Goal: Check status: Check status

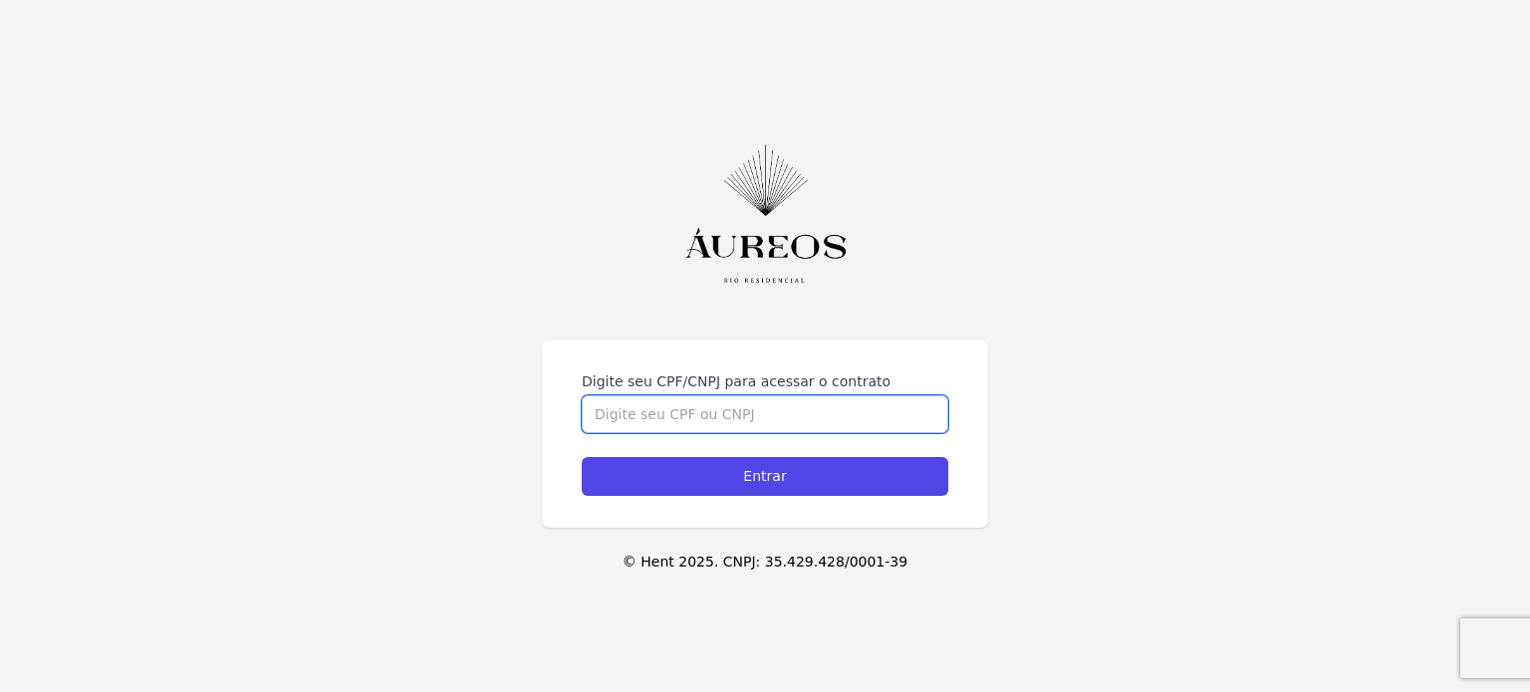
click at [677, 417] on input "Digite seu CPF/CNPJ para acessar o contrato" at bounding box center [765, 415] width 367 height 38
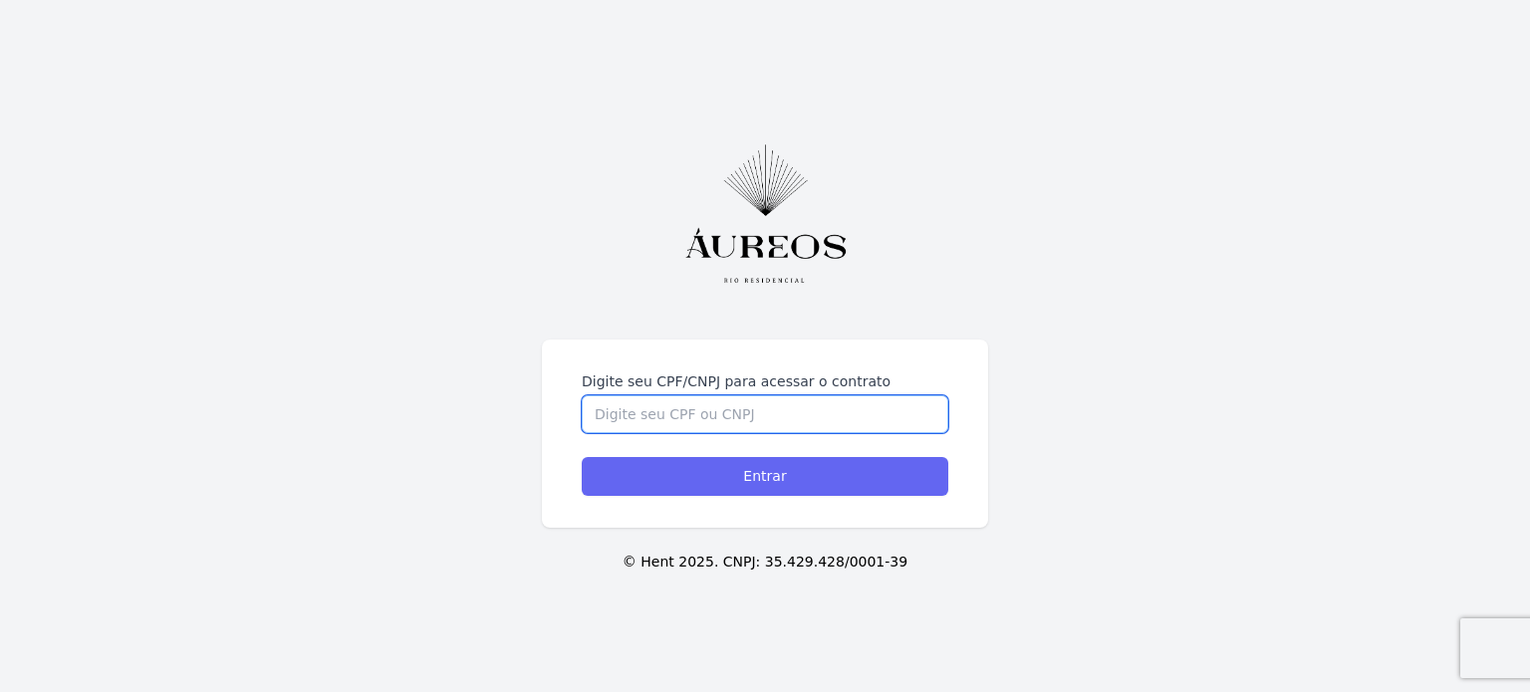
paste input "39.615.641/0001-96"
type input "39.615.641/0001-96"
click at [866, 469] on input "Entrar" at bounding box center [765, 476] width 367 height 39
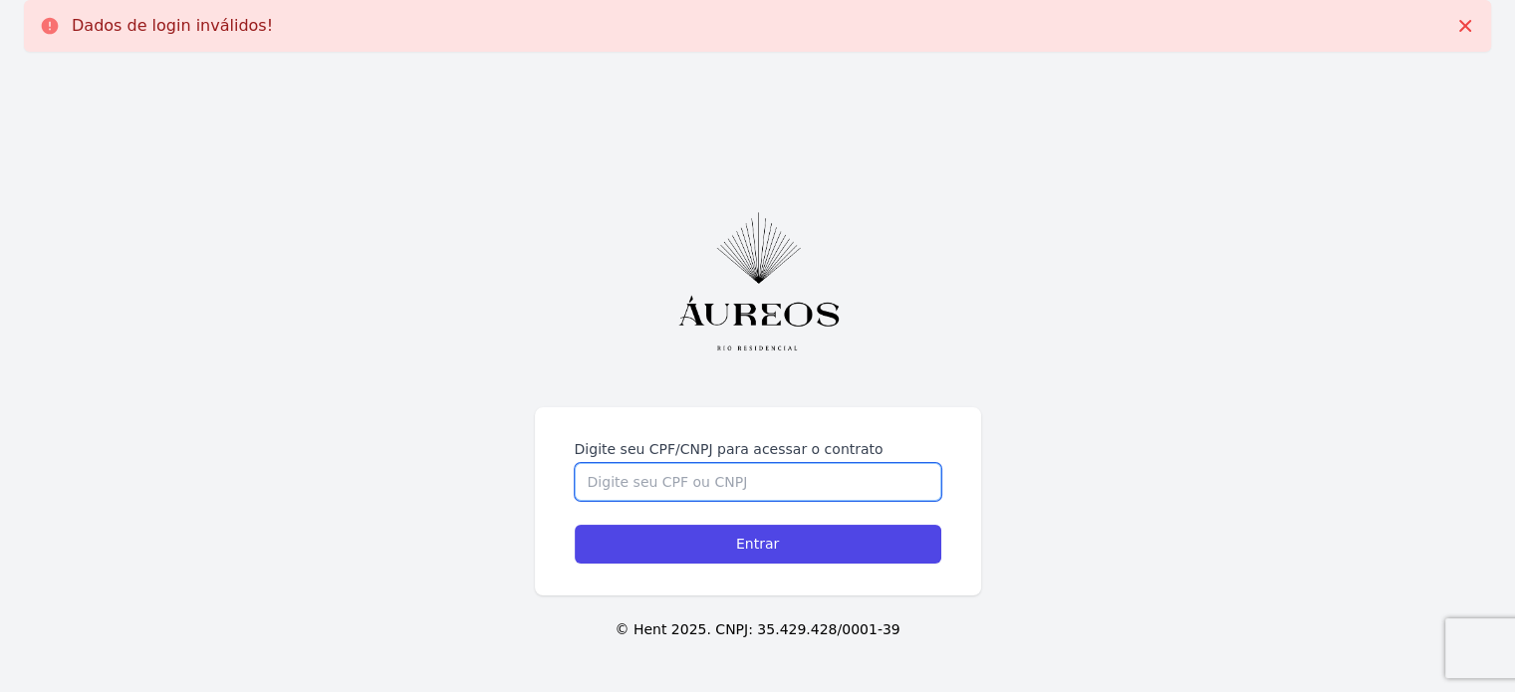
click at [658, 491] on input "Digite seu CPF/CNPJ para acessar o contrato" at bounding box center [758, 482] width 367 height 38
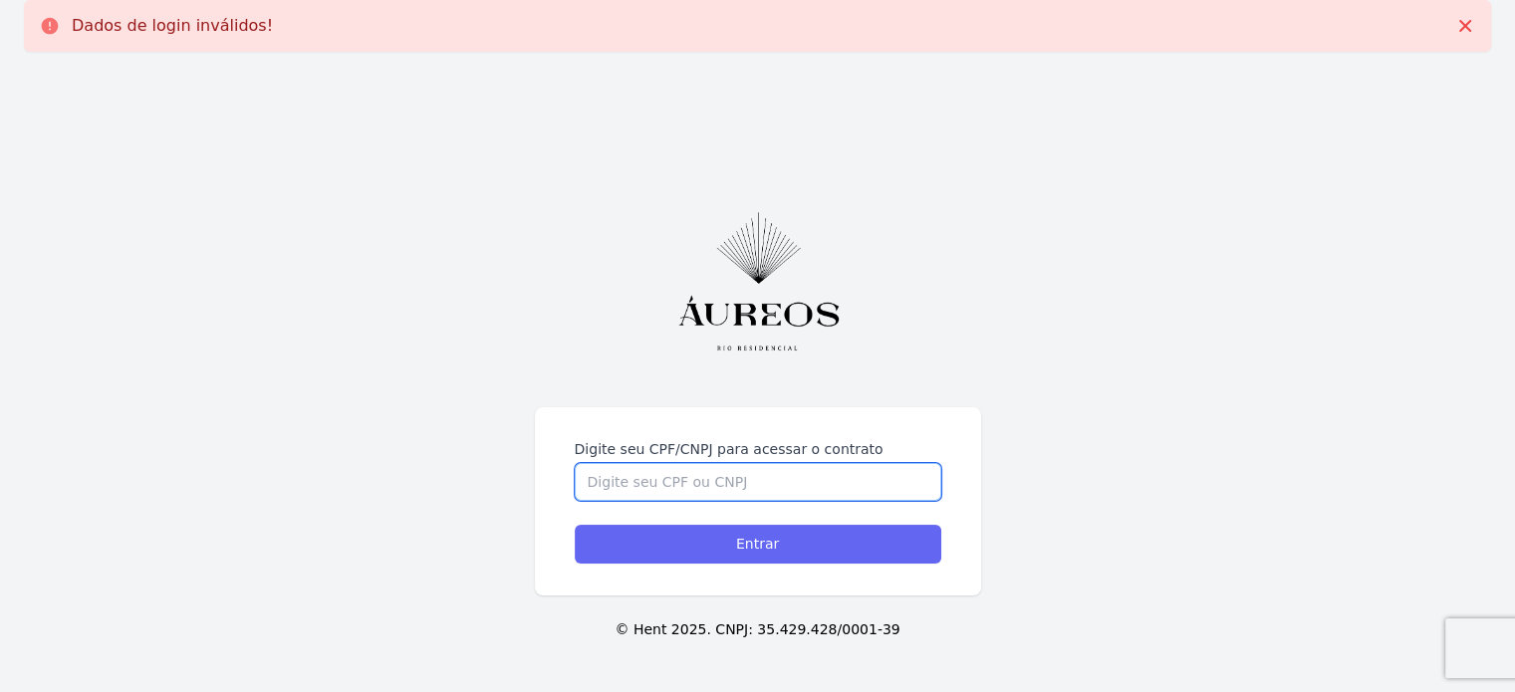
paste input "39.615.641/0001-96"
type input "39.615.641/0001-96"
click at [678, 540] on input "Entrar" at bounding box center [758, 544] width 367 height 39
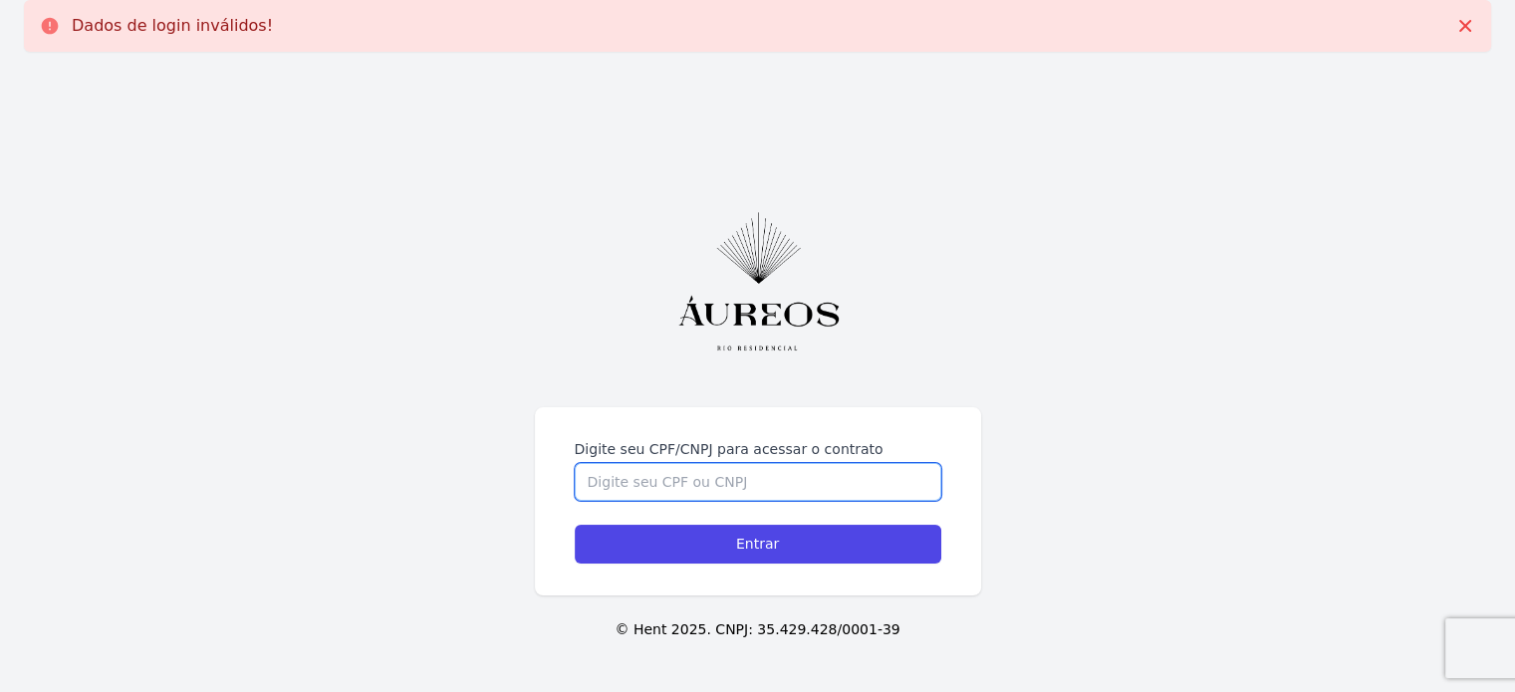
click at [658, 496] on input "Digite seu CPF/CNPJ para acessar o contrato" at bounding box center [758, 482] width 367 height 38
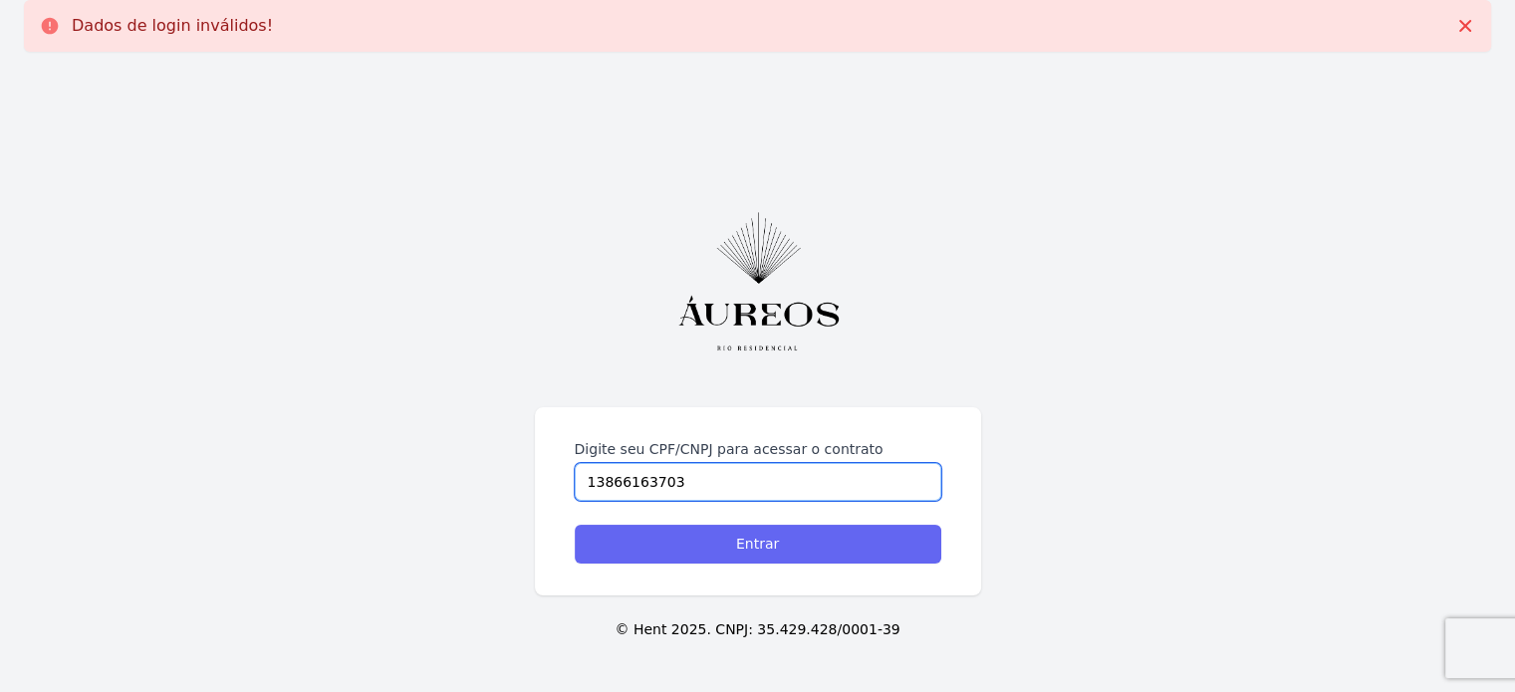
type input "13866163703"
click at [705, 545] on input "Entrar" at bounding box center [758, 544] width 367 height 39
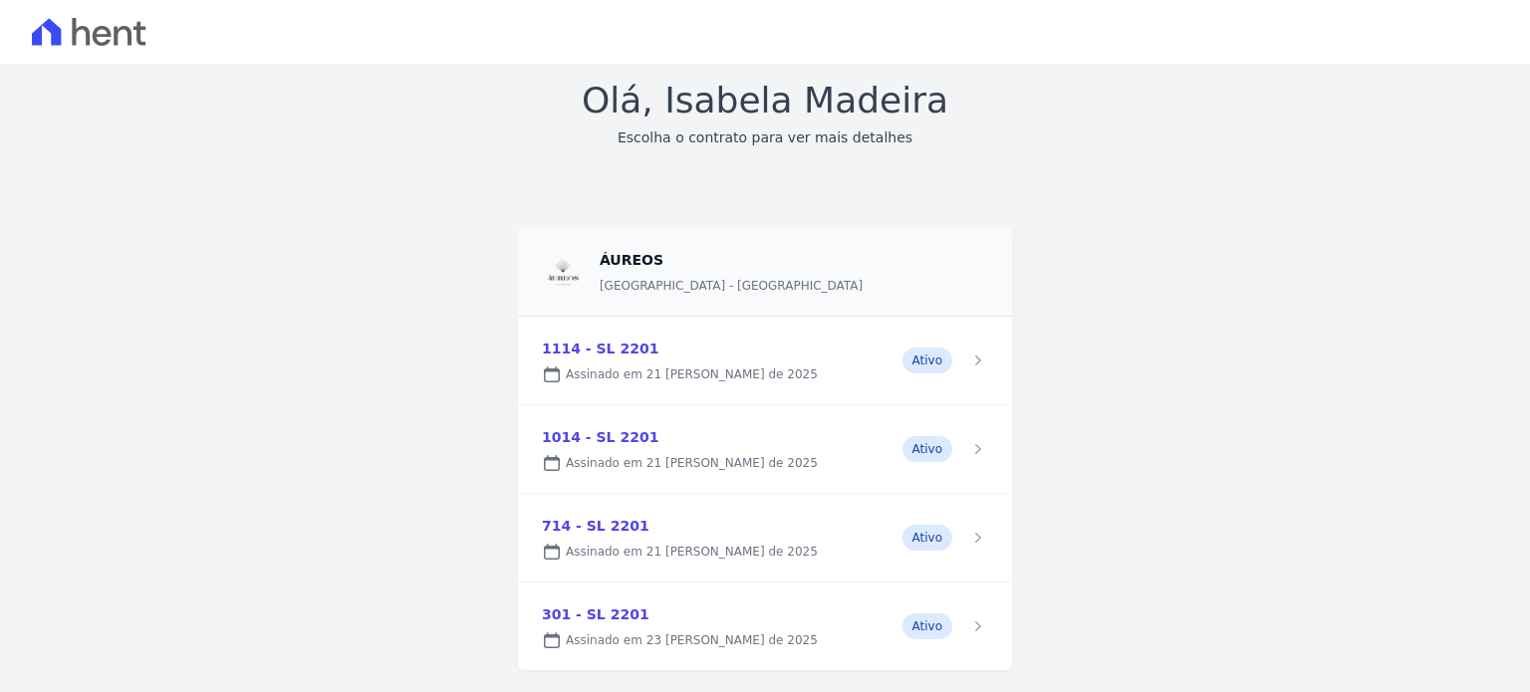
scroll to position [146, 0]
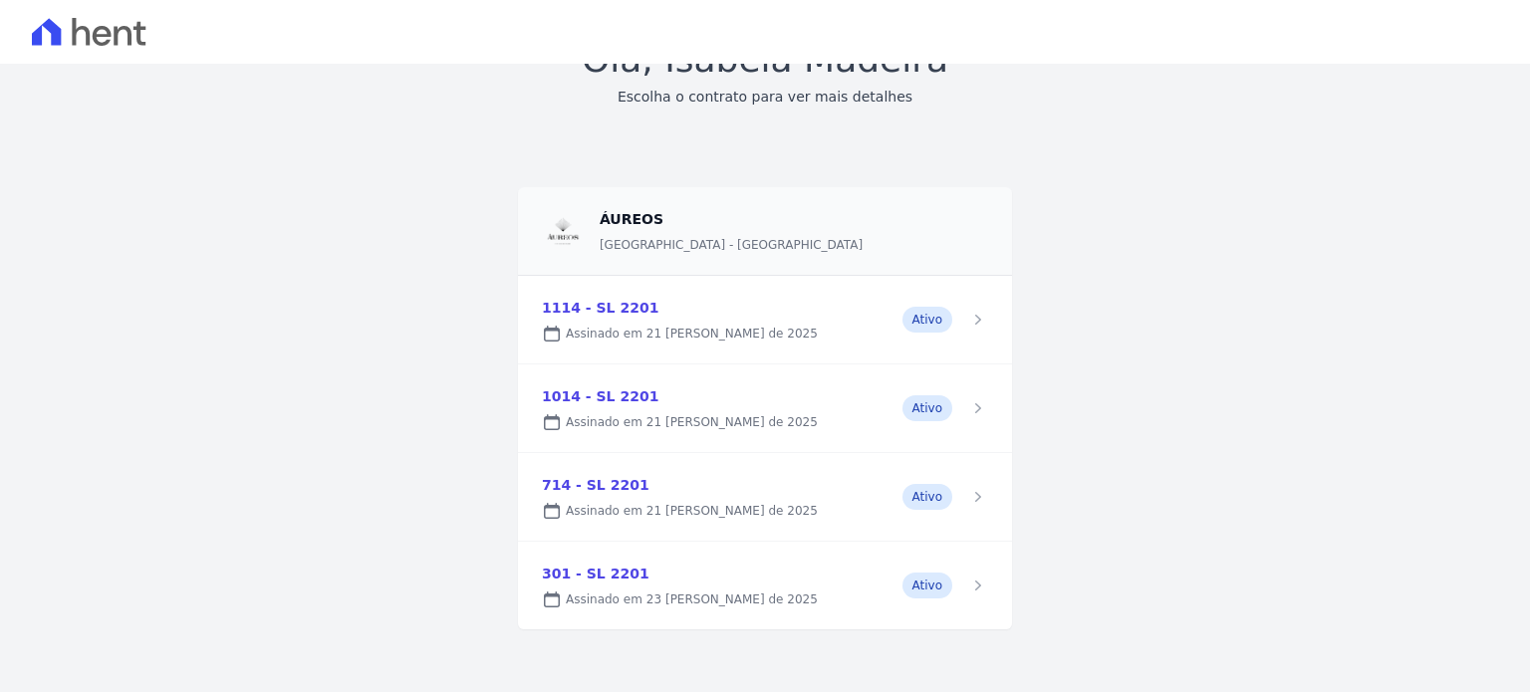
click at [970, 308] on link at bounding box center [765, 320] width 494 height 88
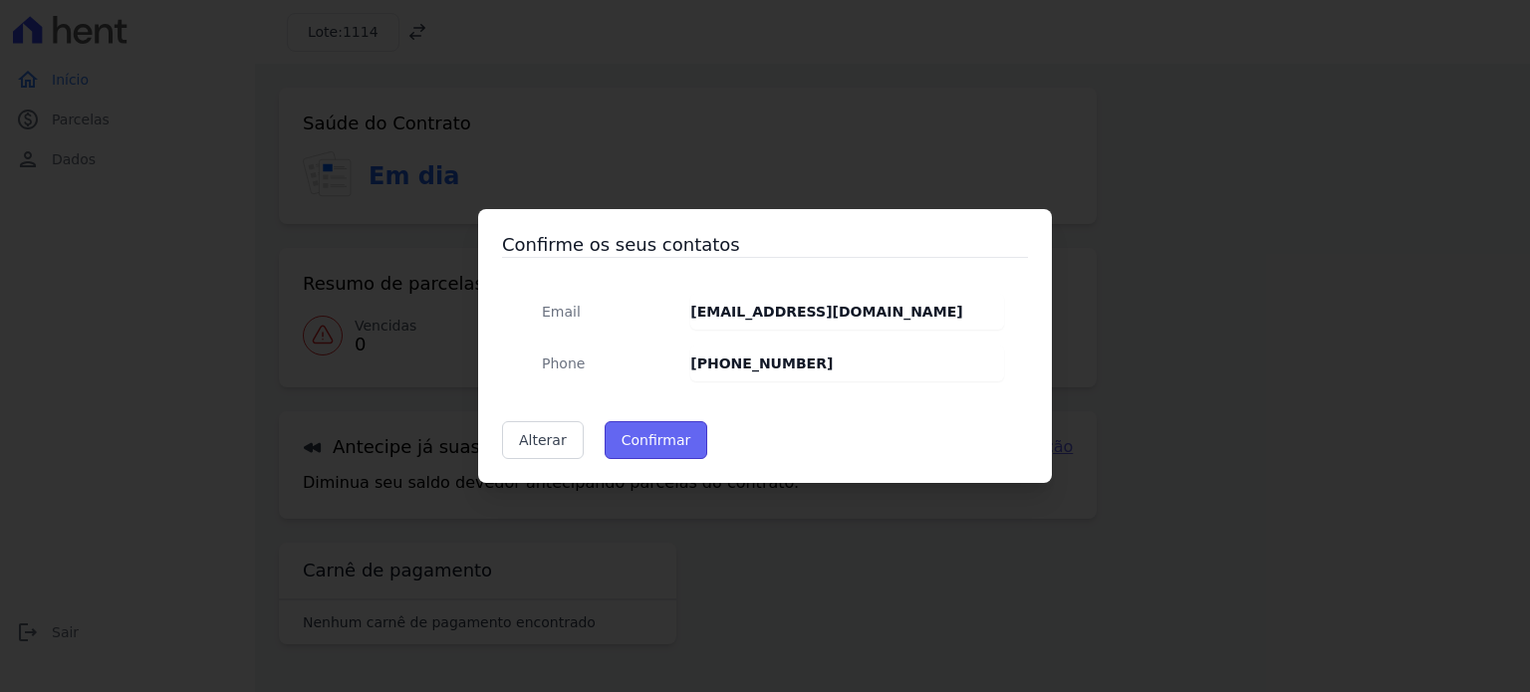
click at [657, 434] on button "Confirmar" at bounding box center [657, 440] width 104 height 38
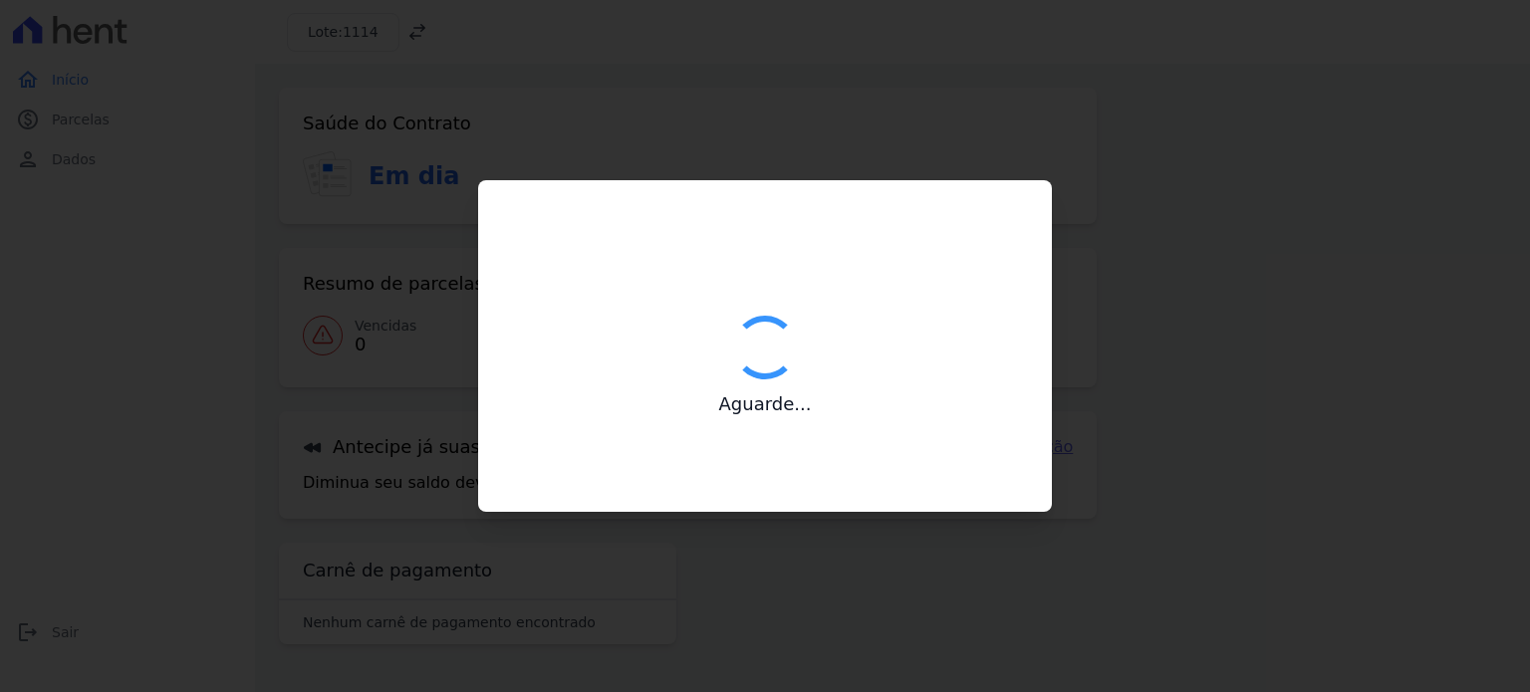
type input "Contatos confirmados com sucesso."
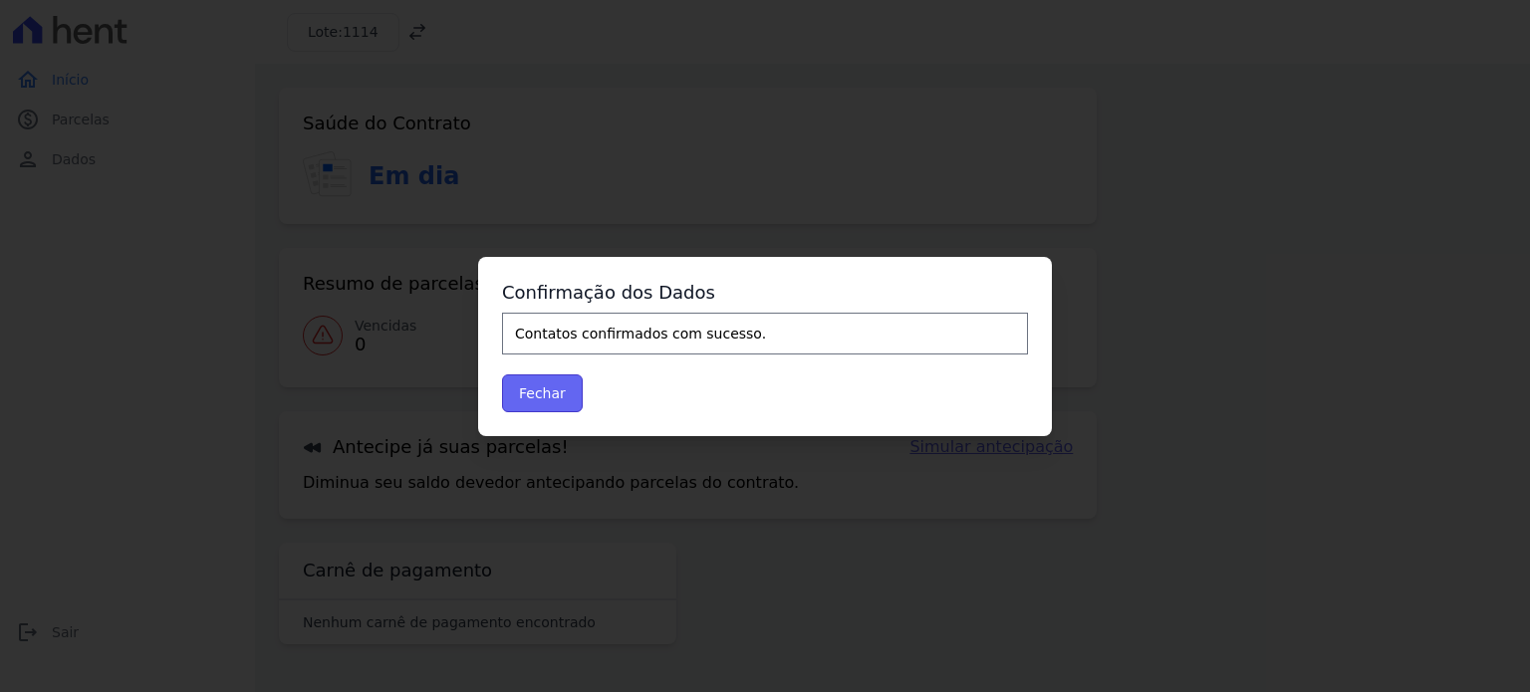
click at [558, 398] on button "Fechar" at bounding box center [542, 394] width 81 height 38
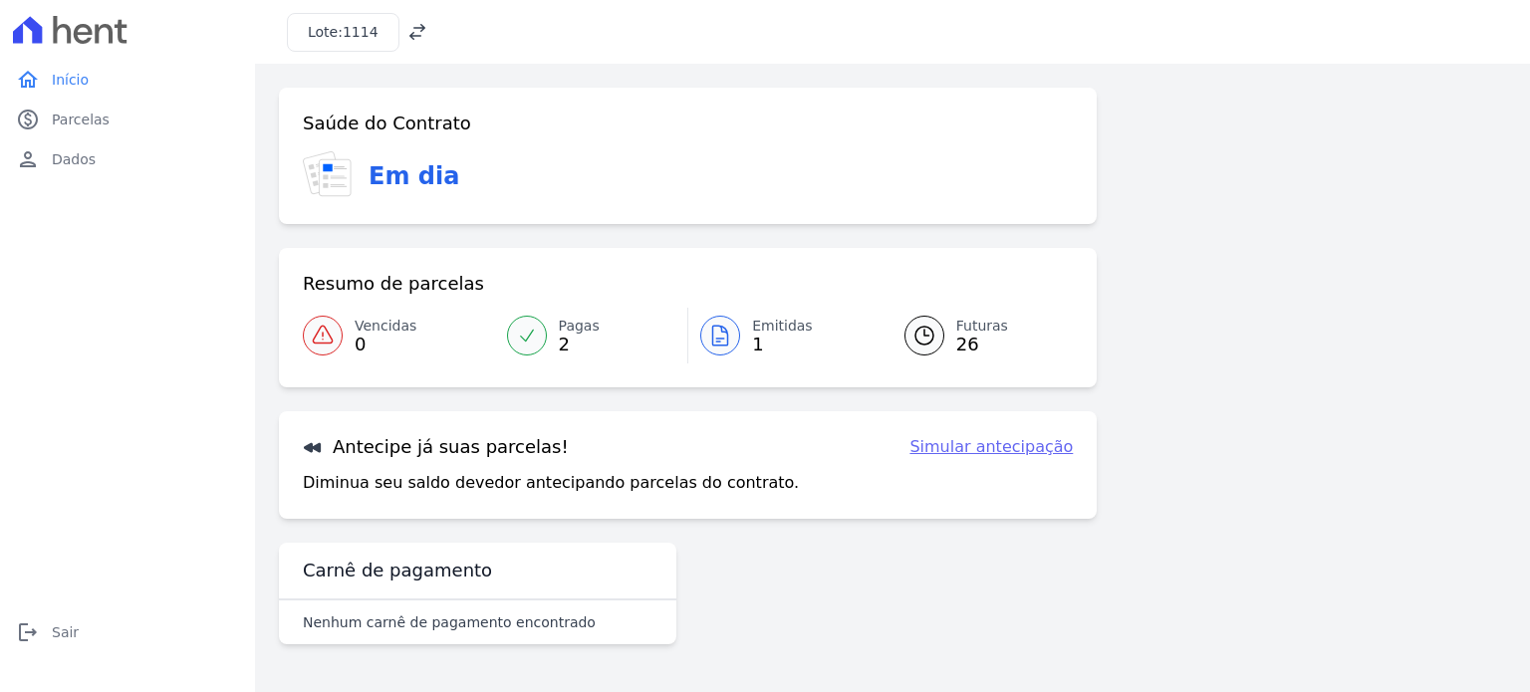
click at [364, 20] on div "Lote: 1114" at bounding box center [343, 32] width 113 height 39
click at [357, 35] on span "1114" at bounding box center [361, 32] width 36 height 16
click at [413, 39] on icon at bounding box center [417, 32] width 20 height 20
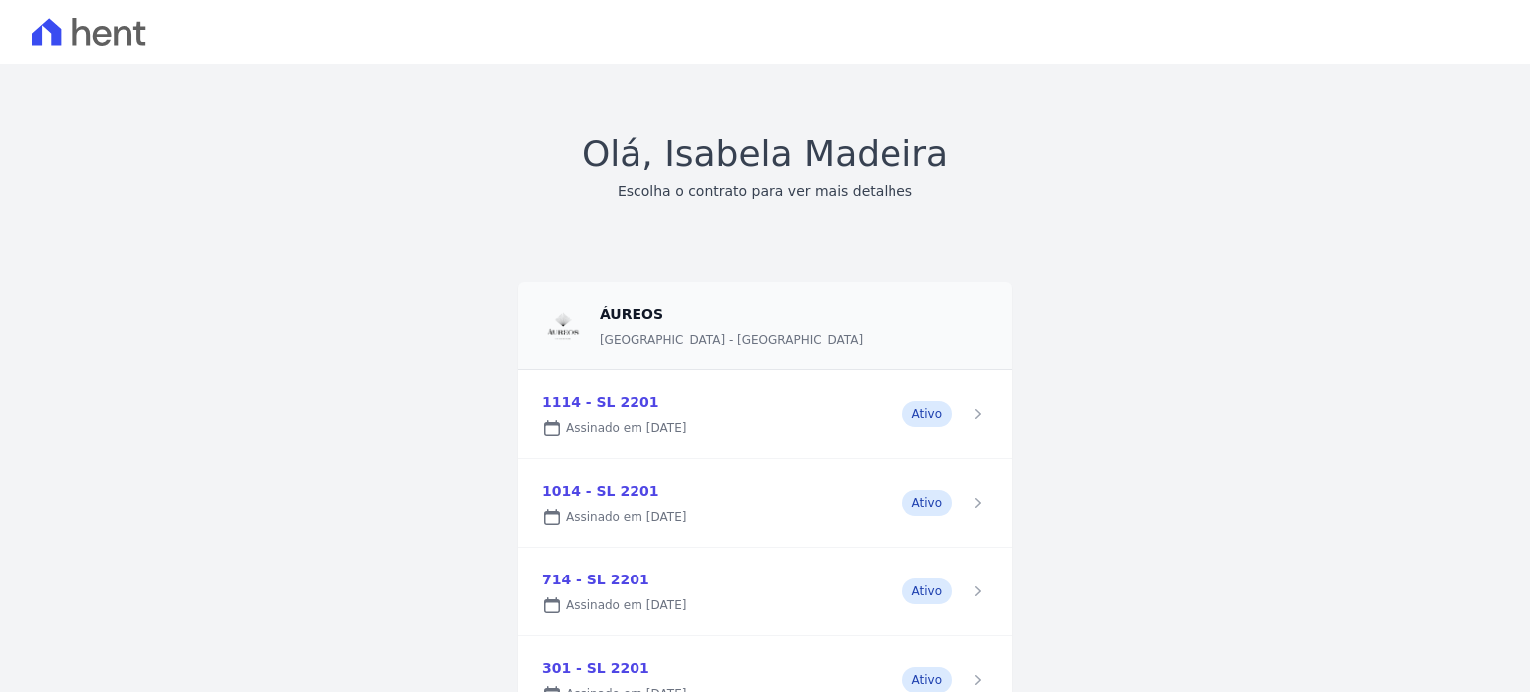
click at [955, 501] on link at bounding box center [765, 503] width 494 height 88
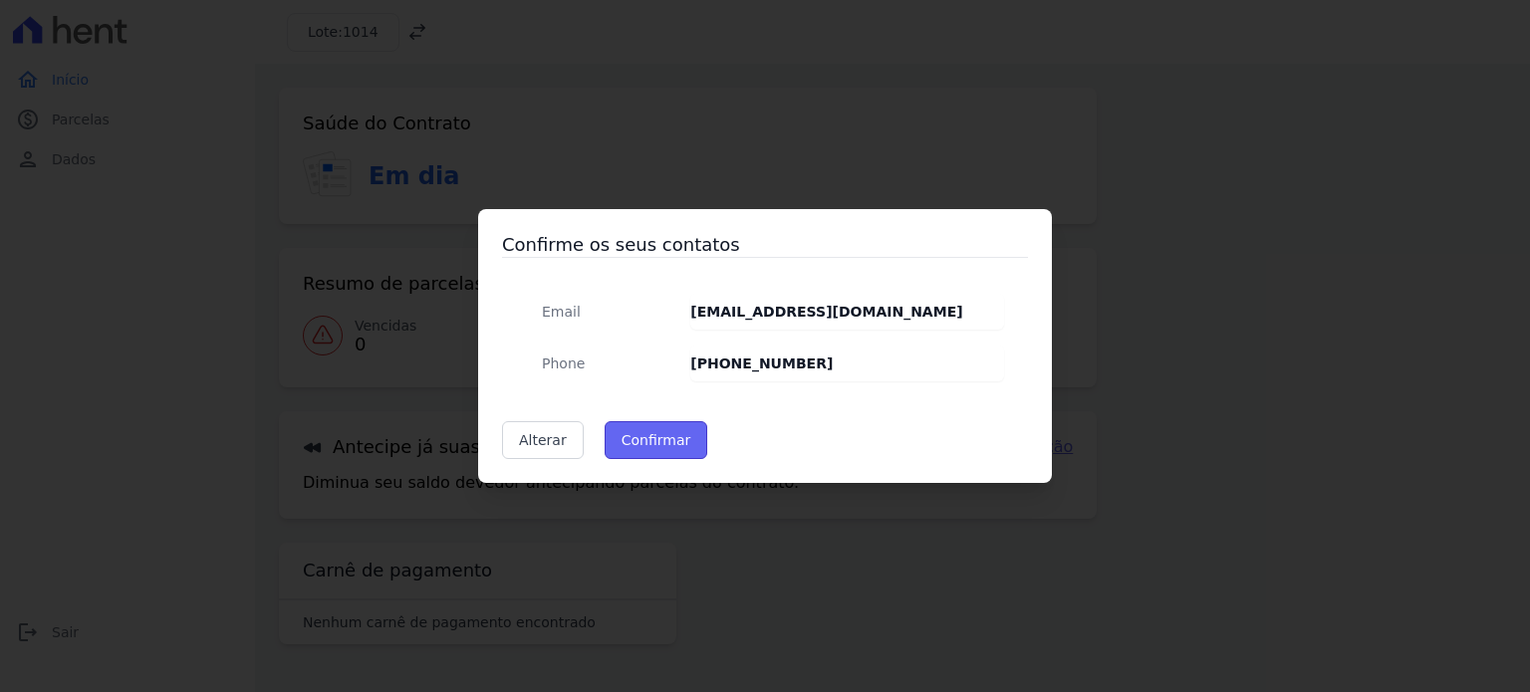
click at [639, 445] on button "Confirmar" at bounding box center [657, 440] width 104 height 38
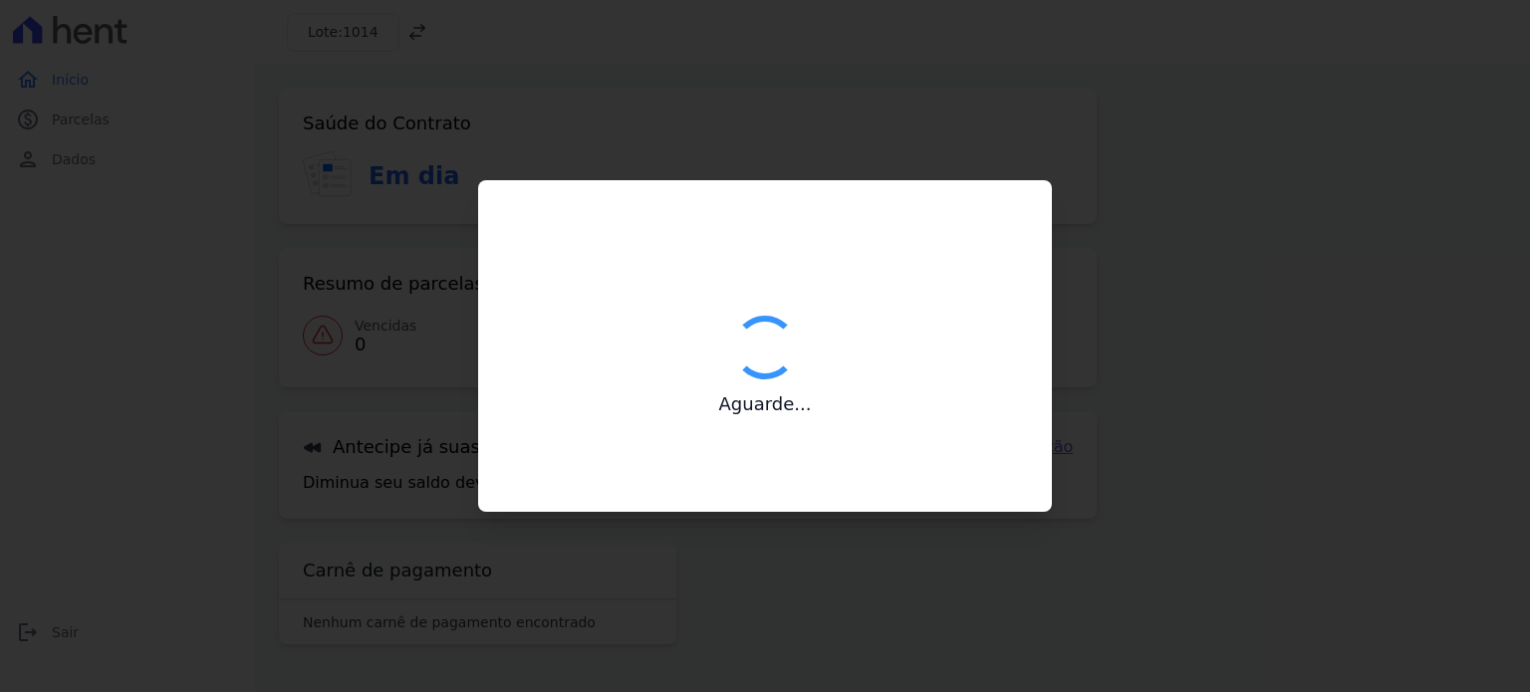
type input "Contatos confirmados com sucesso."
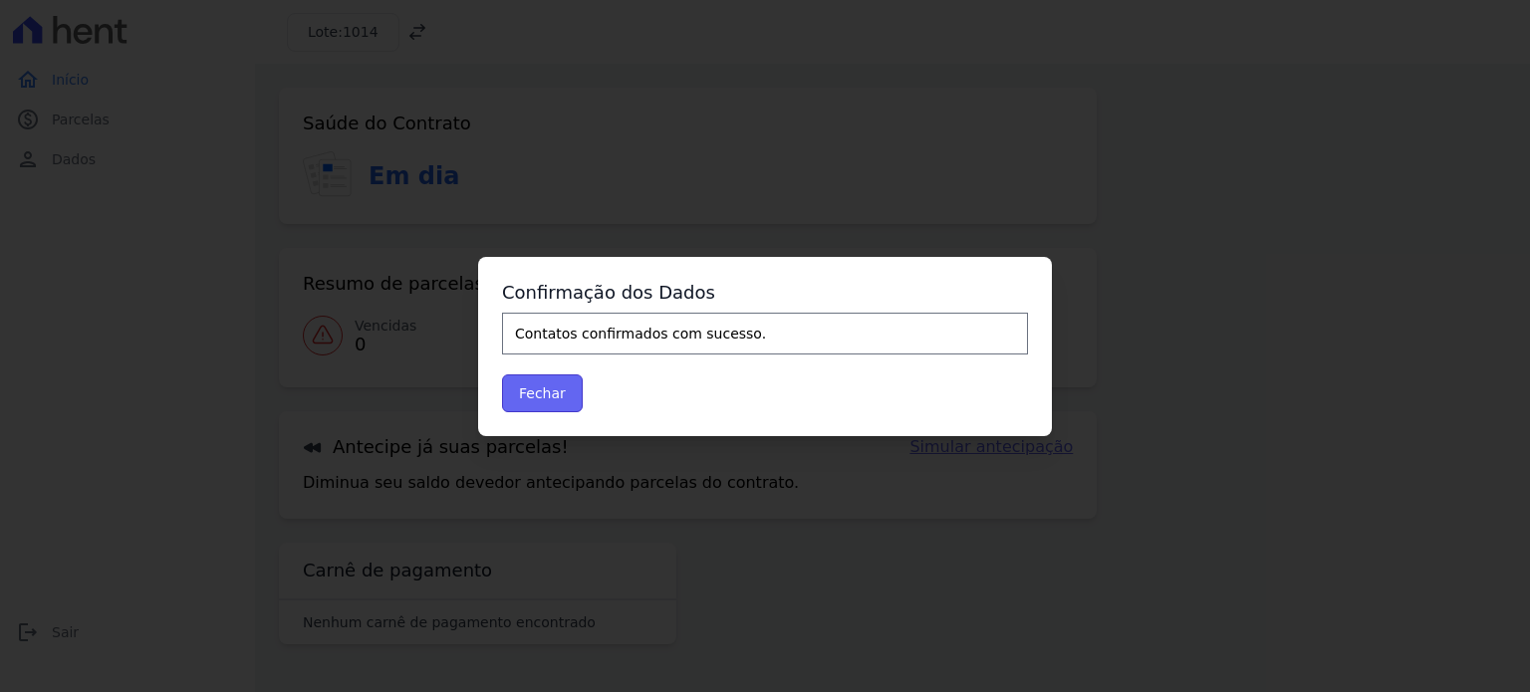
click at [543, 381] on button "Fechar" at bounding box center [542, 394] width 81 height 38
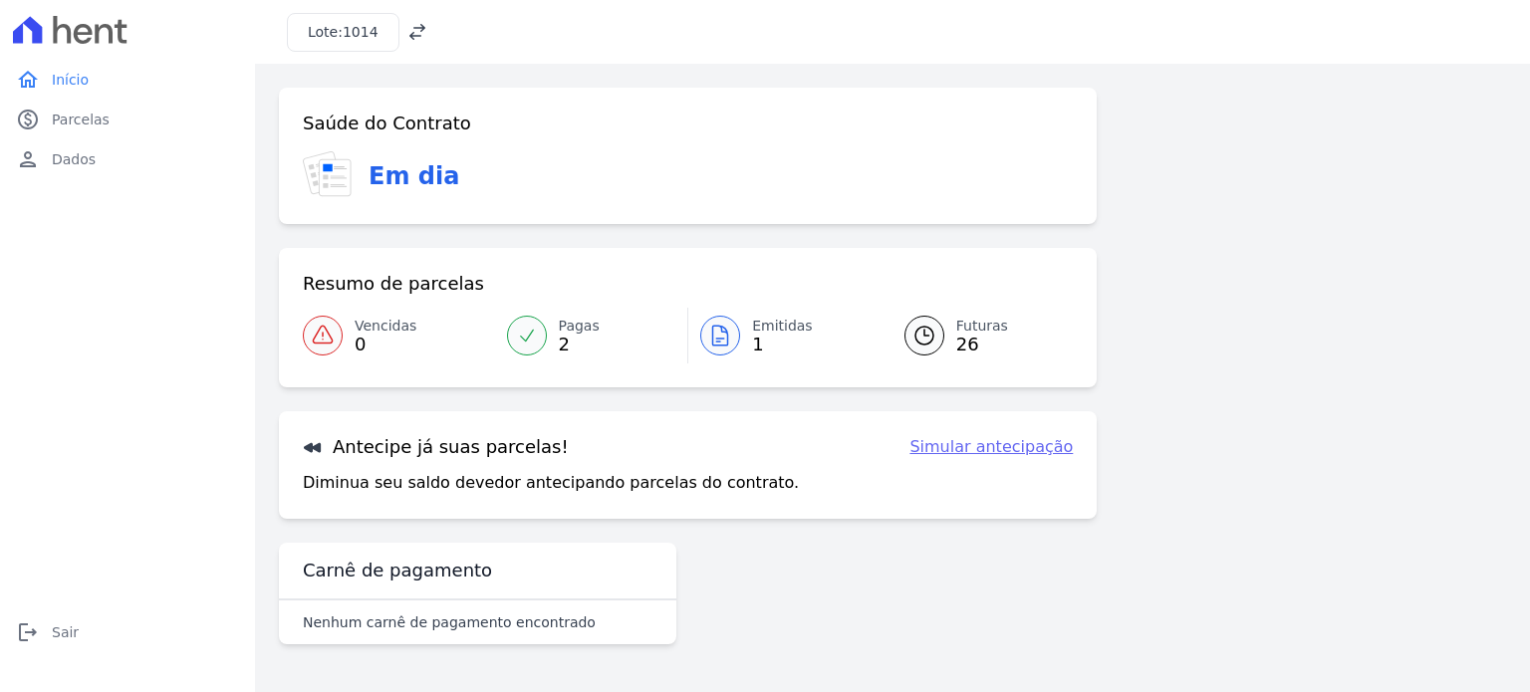
click at [756, 344] on span "1" at bounding box center [782, 345] width 61 height 16
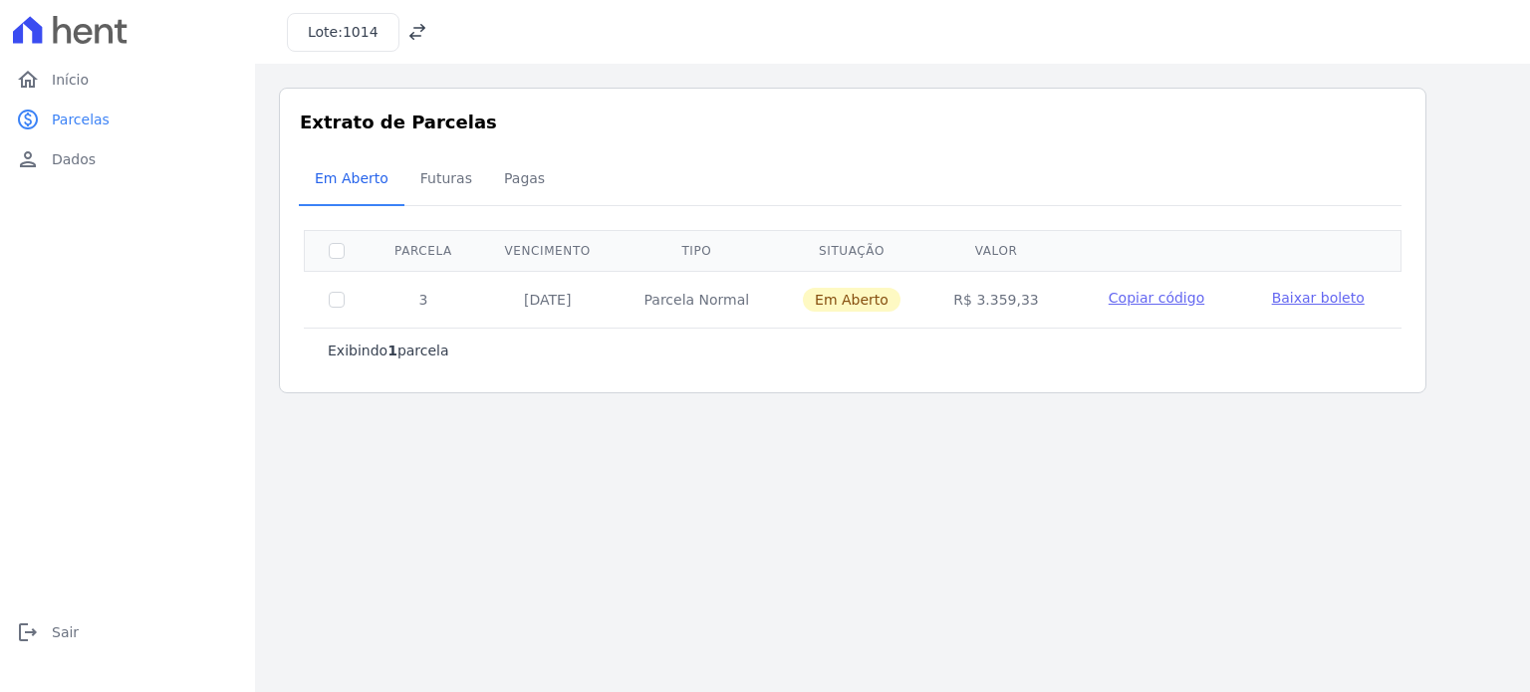
click at [407, 27] on icon at bounding box center [417, 32] width 20 height 20
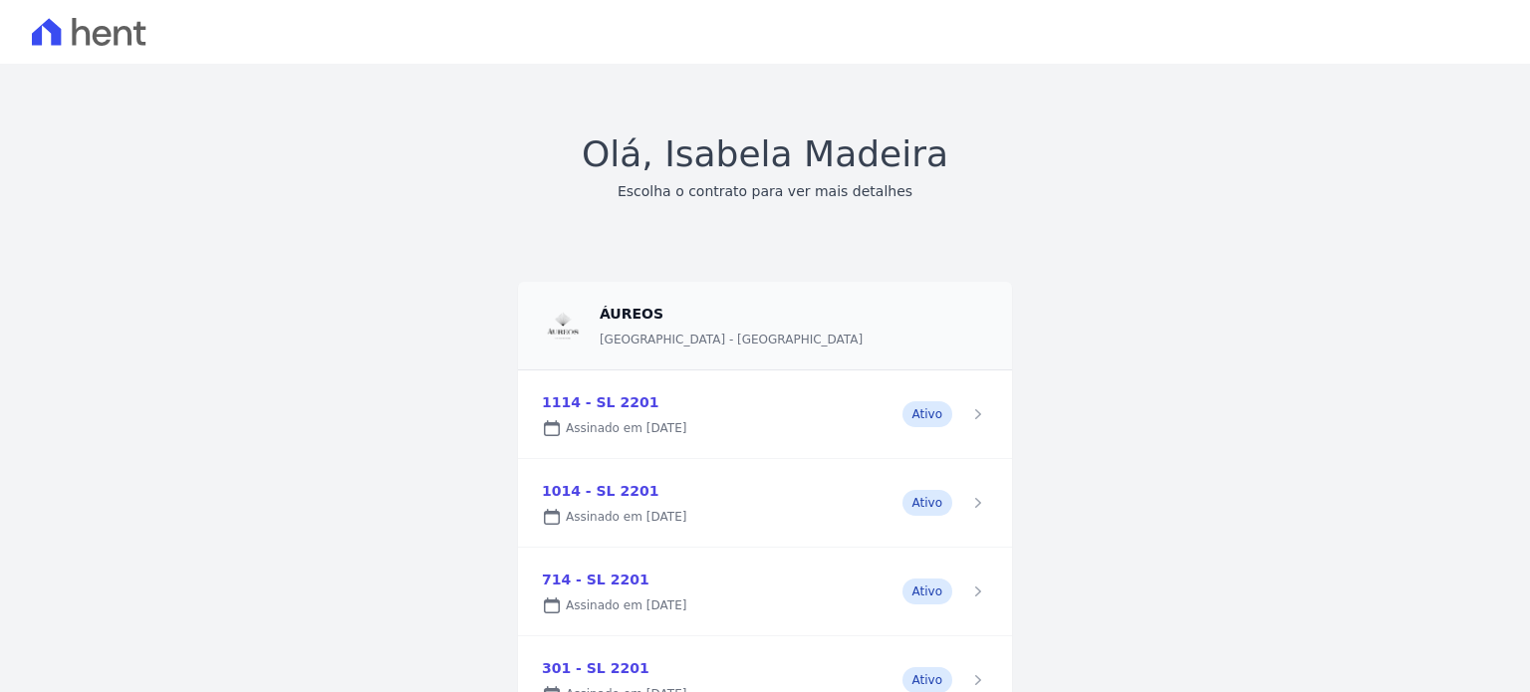
click at [969, 593] on link at bounding box center [765, 592] width 494 height 88
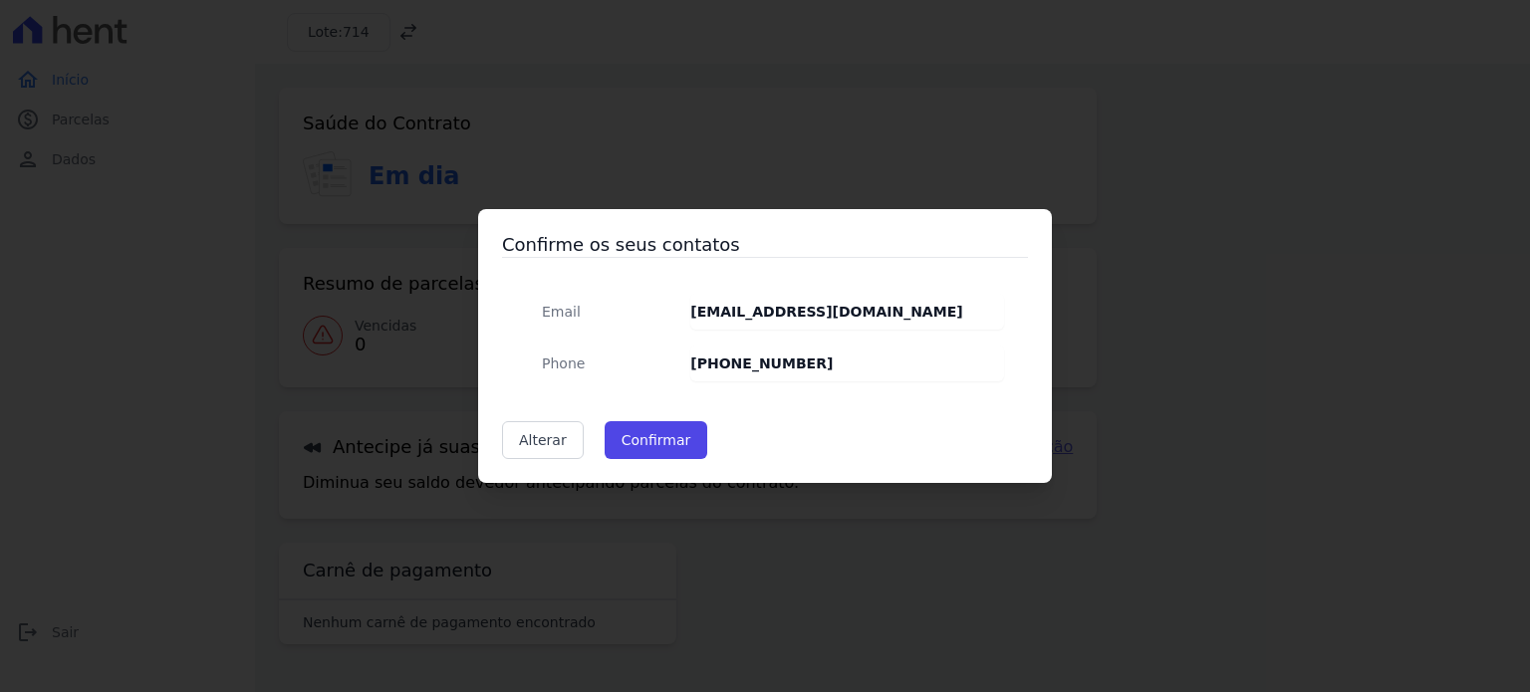
click at [638, 462] on div "Confirme os seus contatos Email isabelacsales@gmail.com Phone (21) 98146-3542 A…" at bounding box center [765, 346] width 574 height 274
click at [642, 445] on button "Confirmar" at bounding box center [657, 440] width 104 height 38
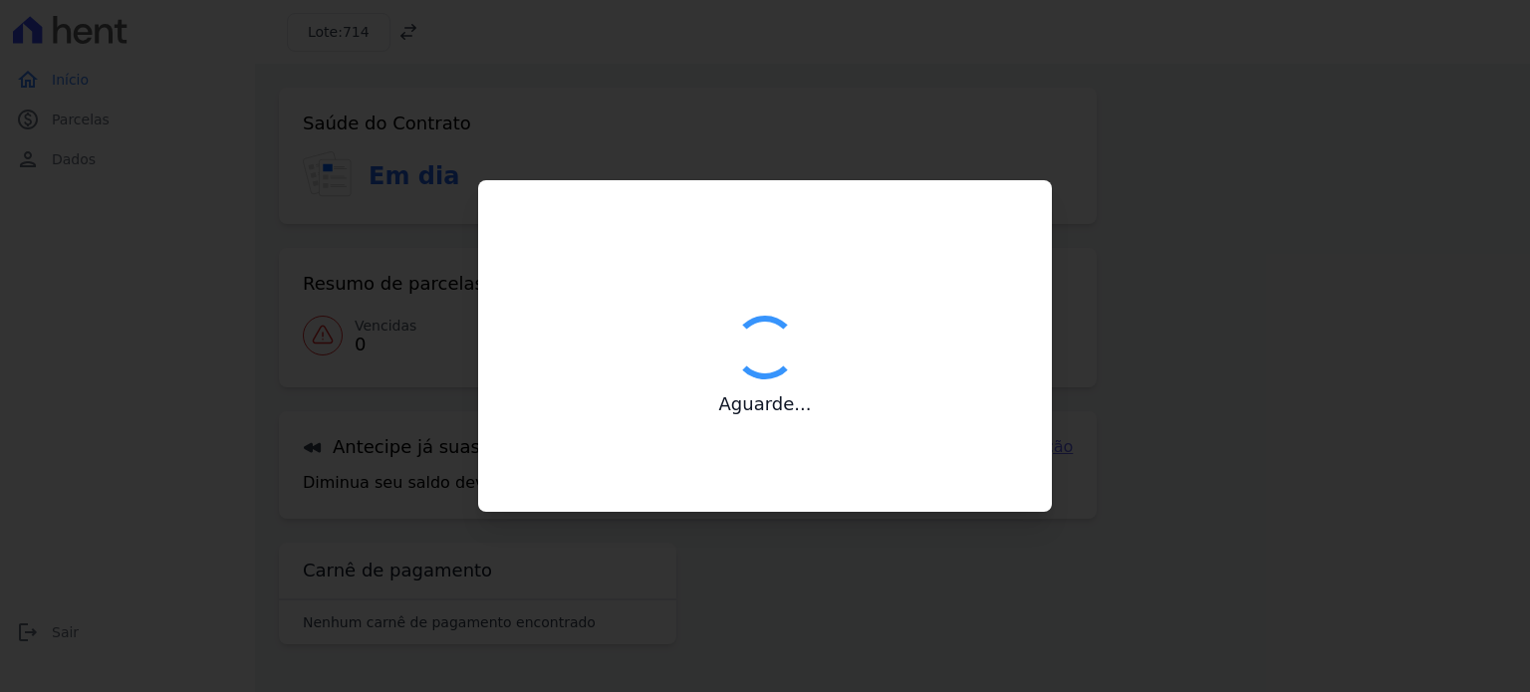
type input "Contatos confirmados com sucesso."
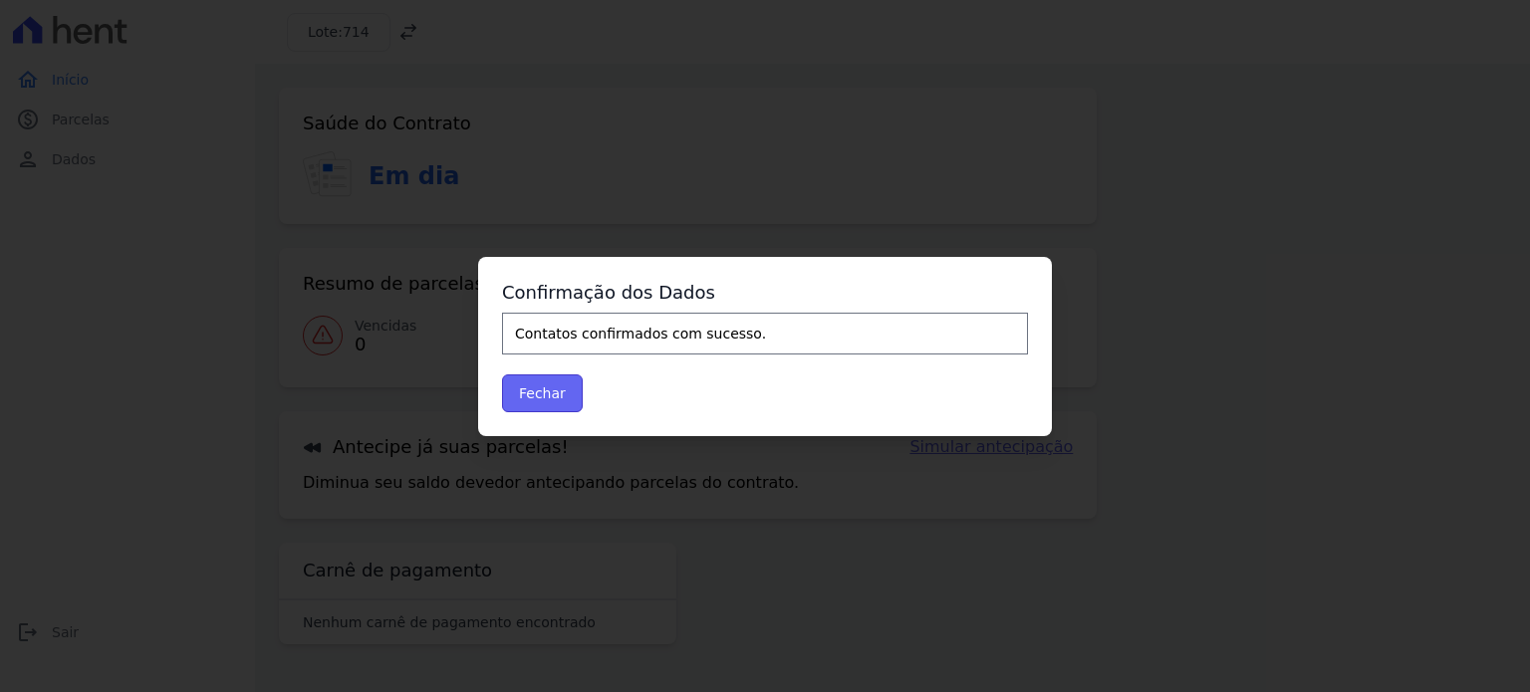
click at [525, 387] on button "Fechar" at bounding box center [542, 394] width 81 height 38
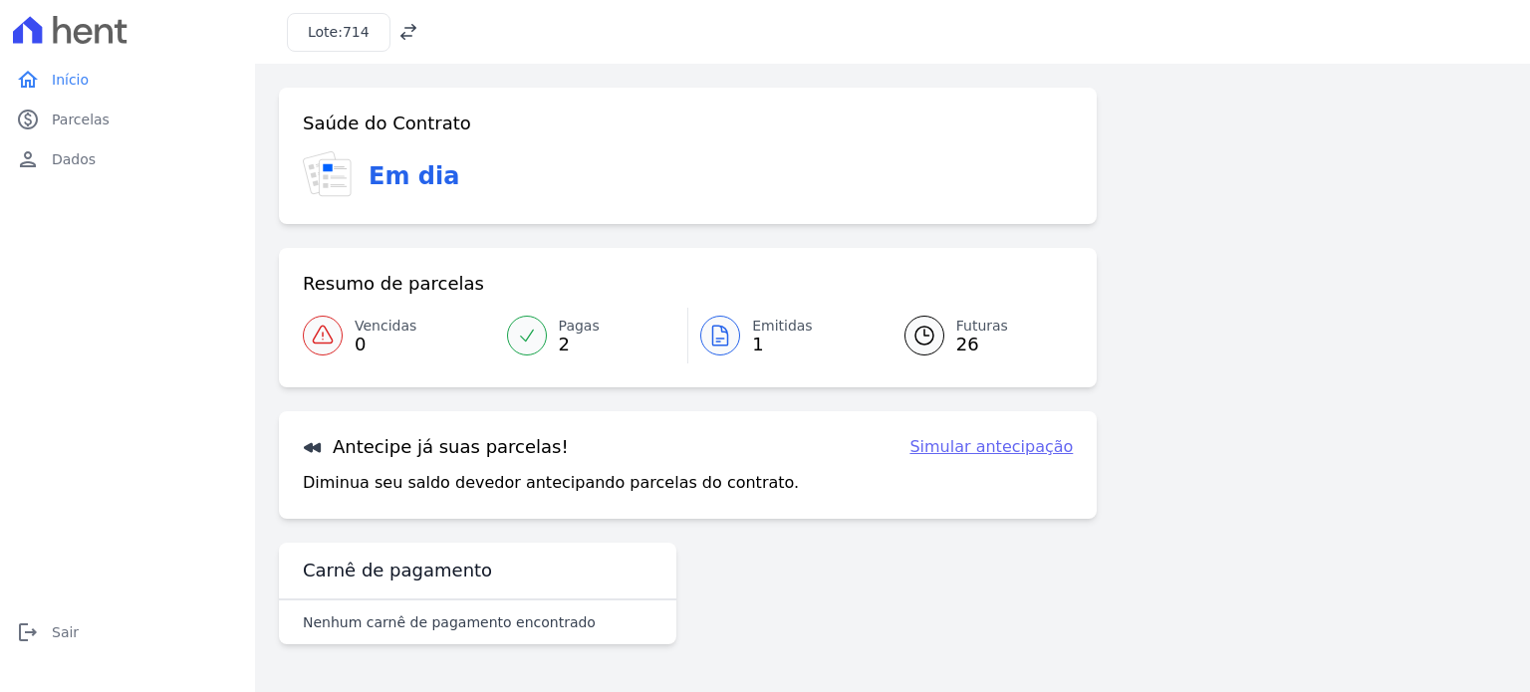
click at [399, 25] on icon at bounding box center [409, 32] width 20 height 20
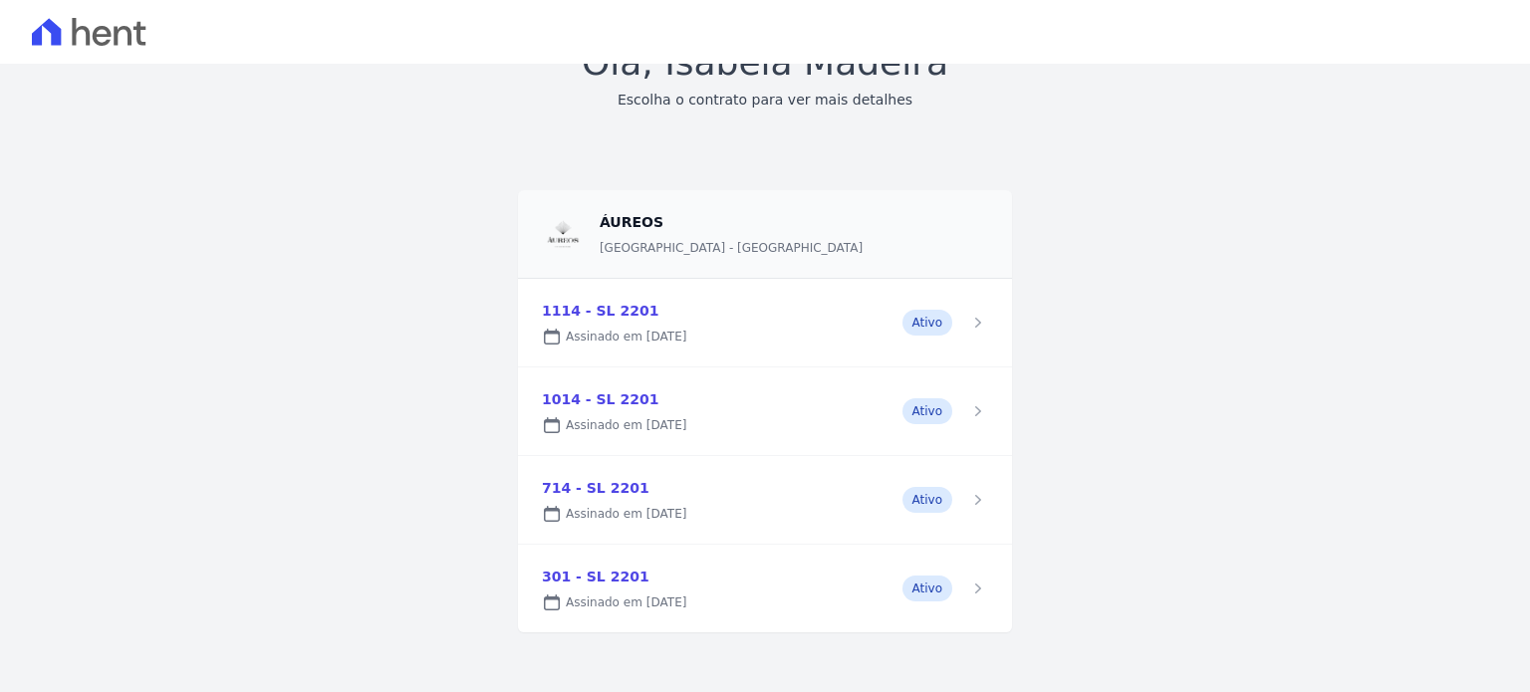
scroll to position [95, 0]
click at [968, 581] on link at bounding box center [765, 586] width 494 height 88
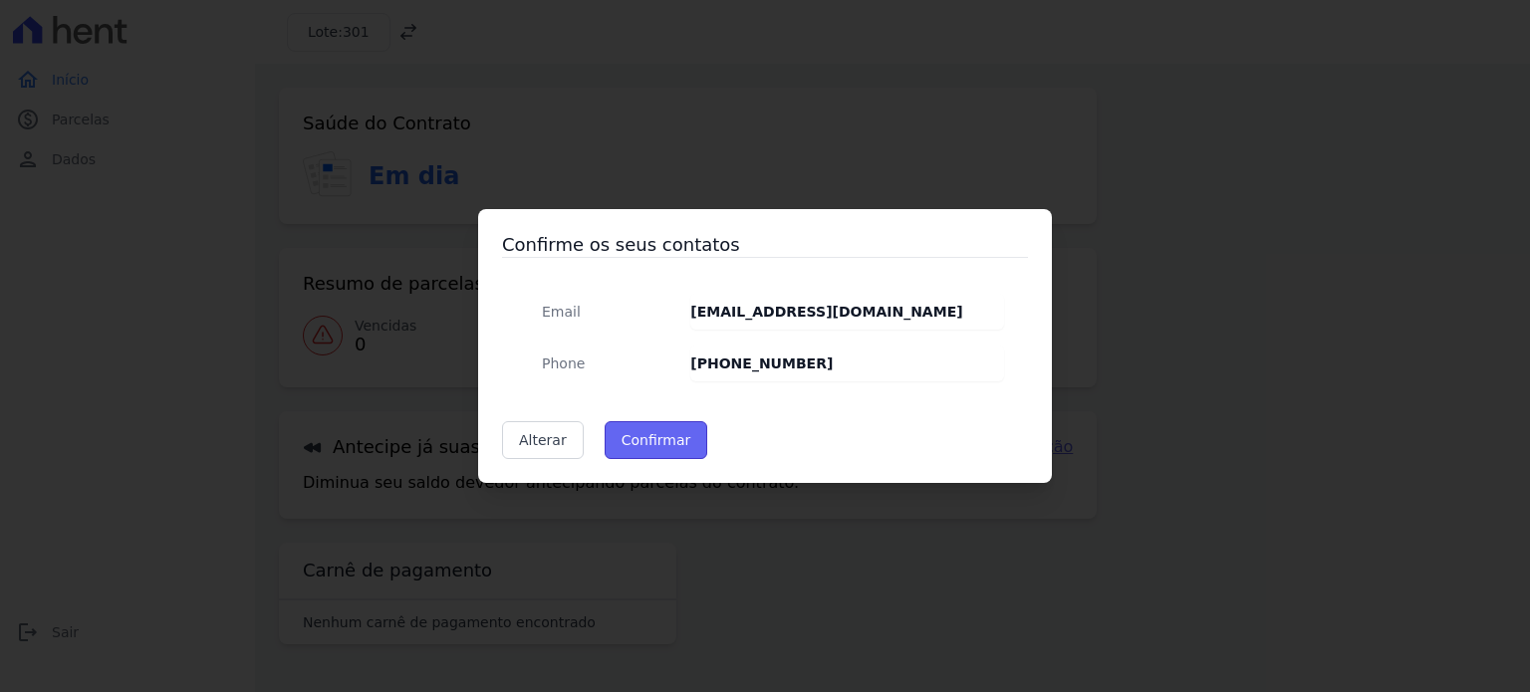
click at [648, 443] on button "Confirmar" at bounding box center [657, 440] width 104 height 38
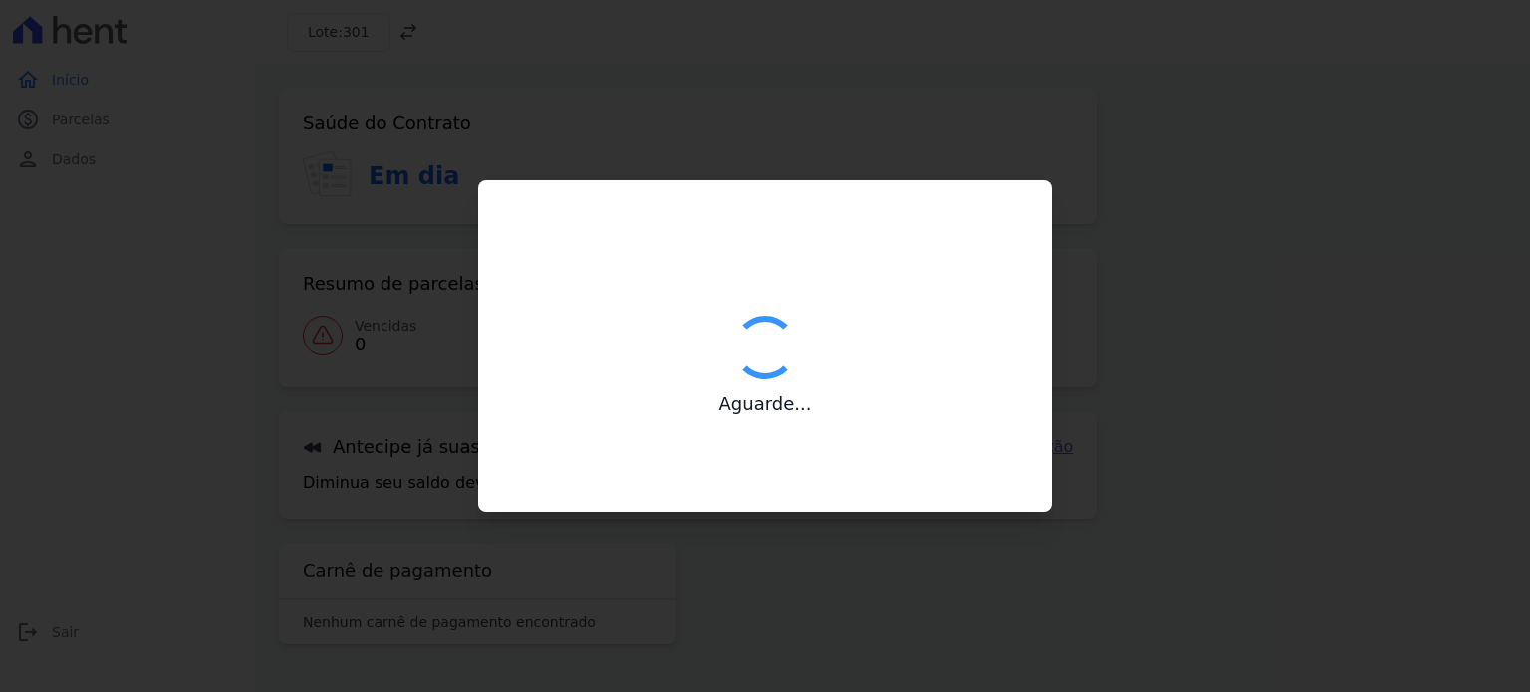
type input "Contatos confirmados com sucesso."
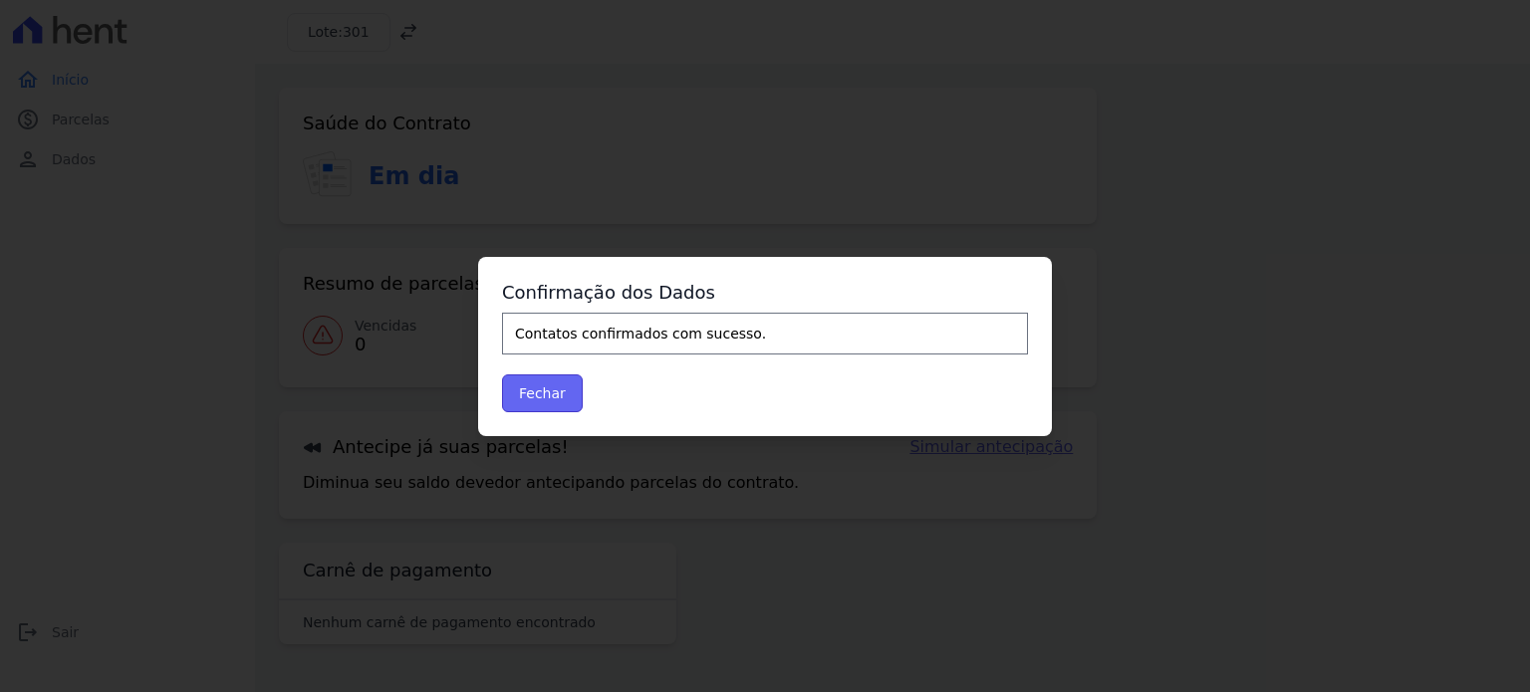
click at [548, 390] on button "Fechar" at bounding box center [542, 394] width 81 height 38
